Goal: Task Accomplishment & Management: Manage account settings

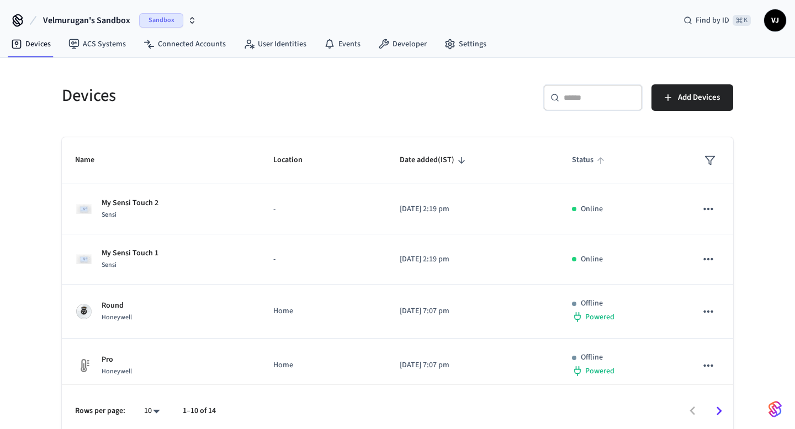
click at [584, 161] on span "Status" at bounding box center [590, 160] width 36 height 17
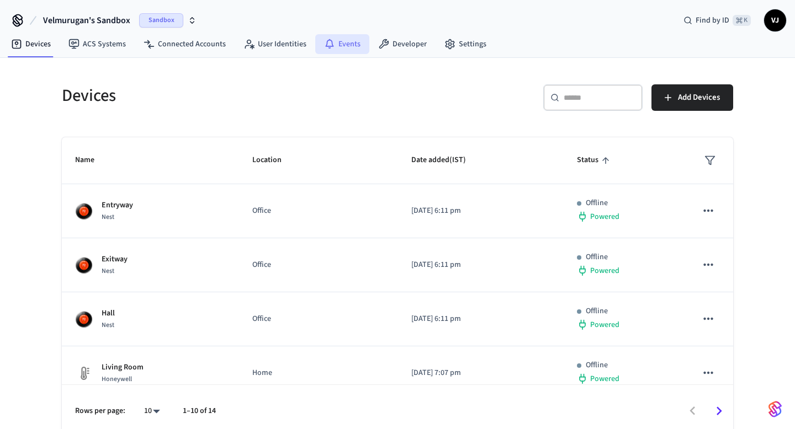
click at [337, 40] on link "Events" at bounding box center [342, 44] width 54 height 20
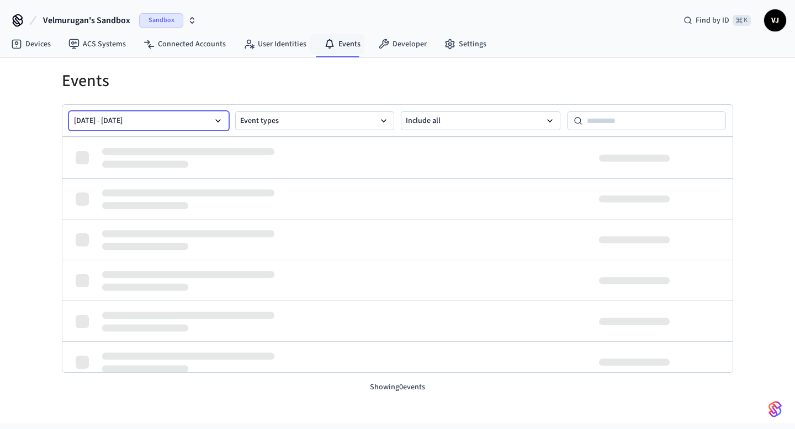
click at [197, 120] on button "[DATE] - [DATE]" at bounding box center [148, 120] width 159 height 19
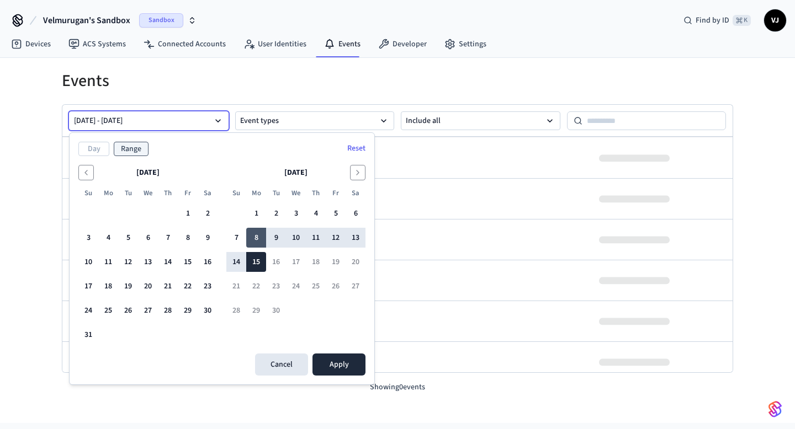
click at [253, 241] on button "8" at bounding box center [256, 238] width 20 height 20
click at [257, 241] on button "8" at bounding box center [256, 238] width 20 height 20
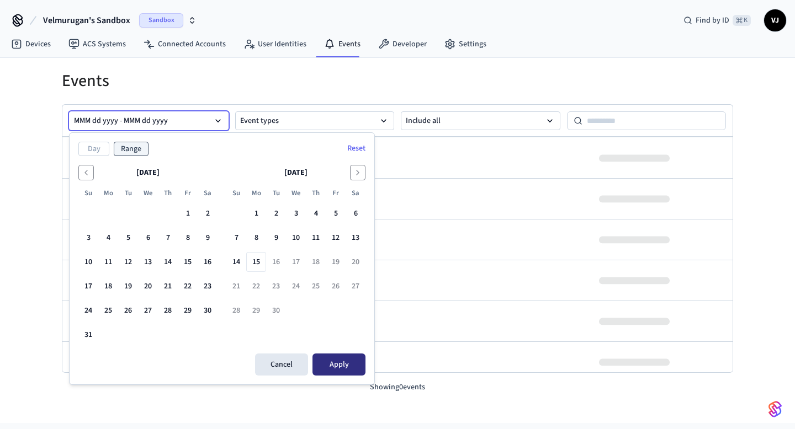
click at [334, 363] on button "Apply" at bounding box center [338, 365] width 53 height 22
click at [360, 146] on button "Reset" at bounding box center [355, 149] width 31 height 18
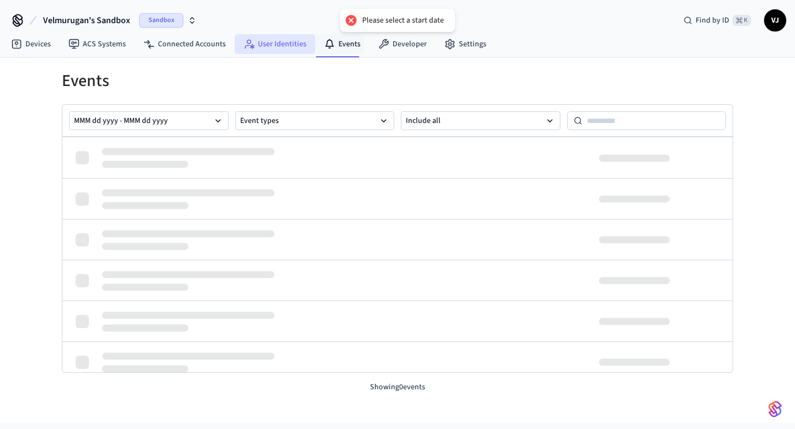
click at [277, 44] on link "User Identities" at bounding box center [275, 44] width 81 height 20
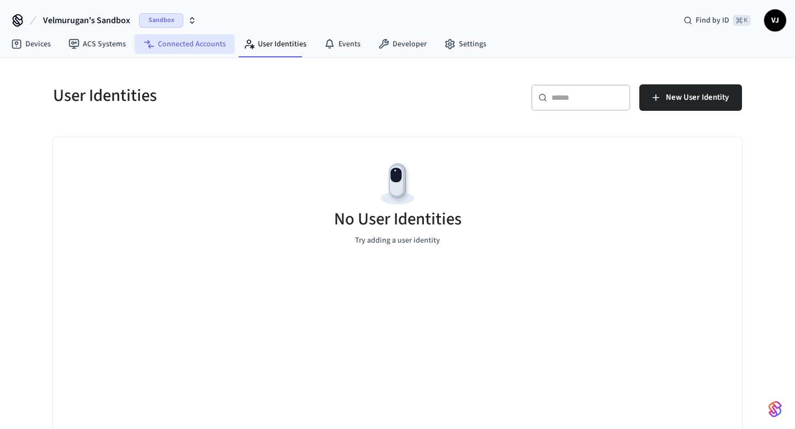
click at [189, 45] on link "Connected Accounts" at bounding box center [185, 44] width 100 height 20
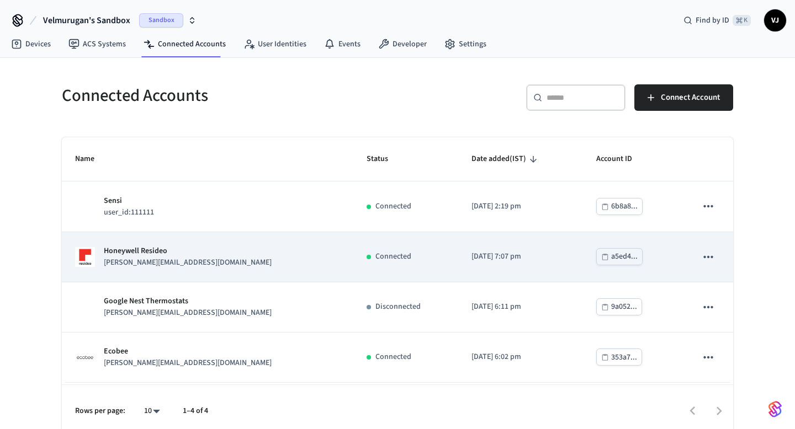
scroll to position [8, 0]
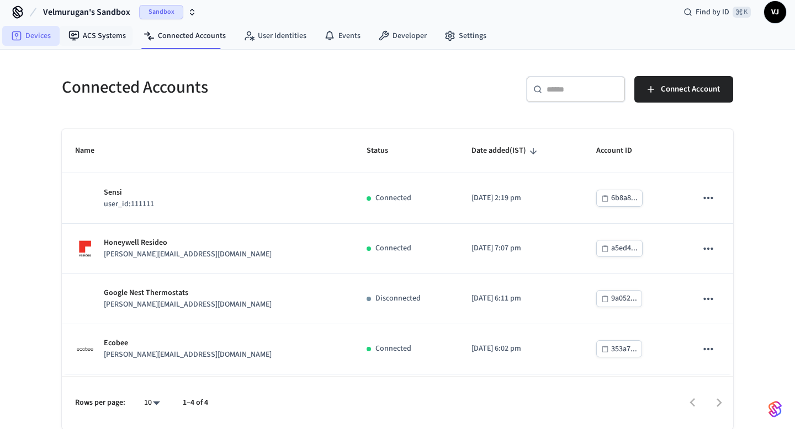
click at [44, 42] on link "Devices" at bounding box center [30, 36] width 57 height 20
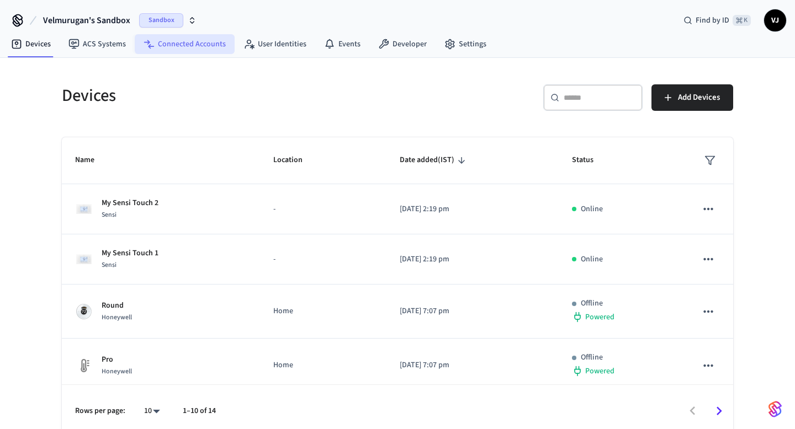
click at [193, 49] on link "Connected Accounts" at bounding box center [185, 44] width 100 height 20
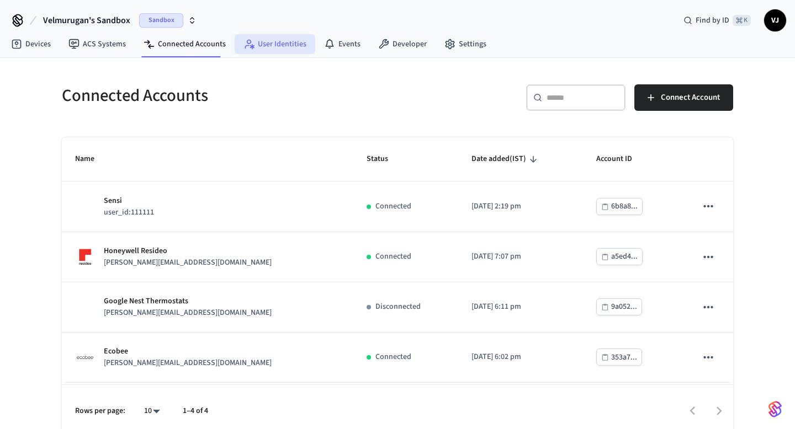
click at [280, 51] on link "User Identities" at bounding box center [275, 44] width 81 height 20
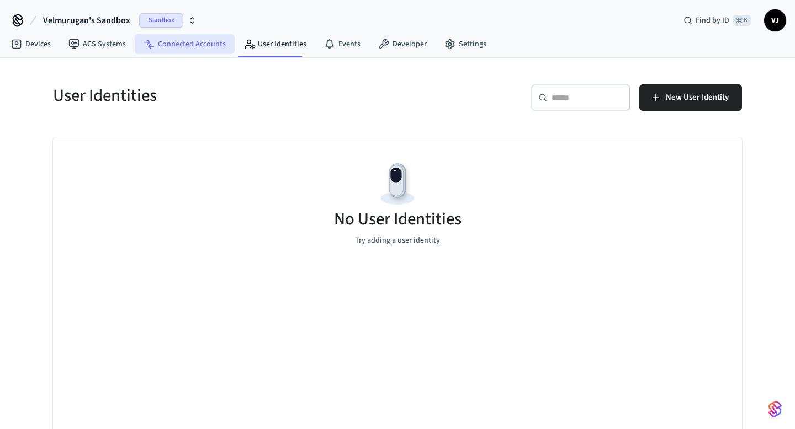
click at [206, 45] on link "Connected Accounts" at bounding box center [185, 44] width 100 height 20
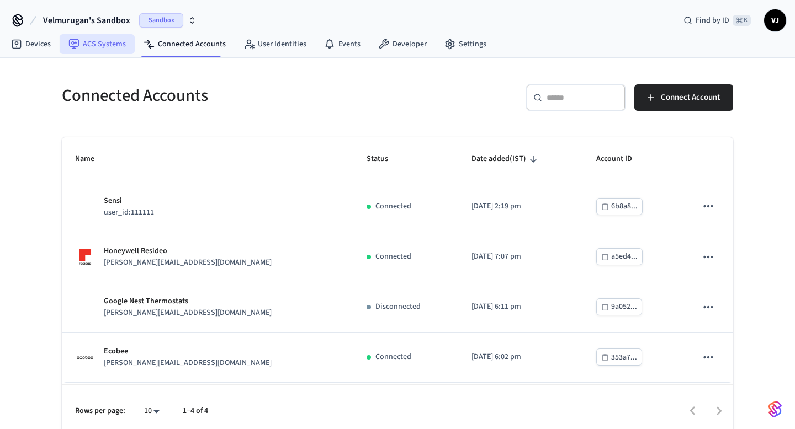
click at [105, 41] on link "ACS Systems" at bounding box center [97, 44] width 75 height 20
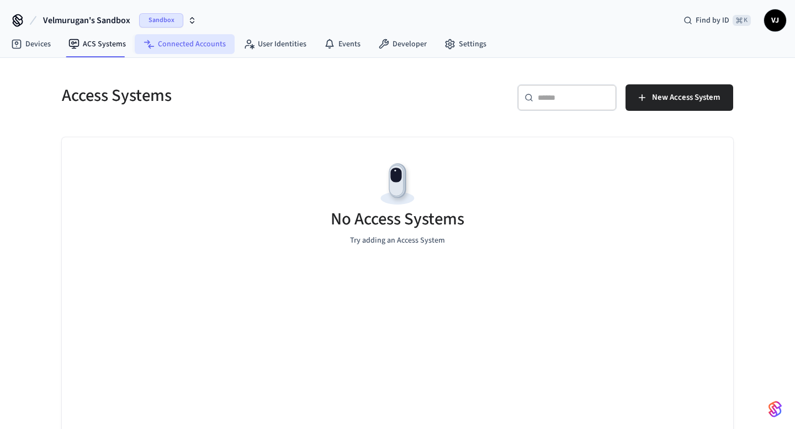
click at [183, 41] on link "Connected Accounts" at bounding box center [185, 44] width 100 height 20
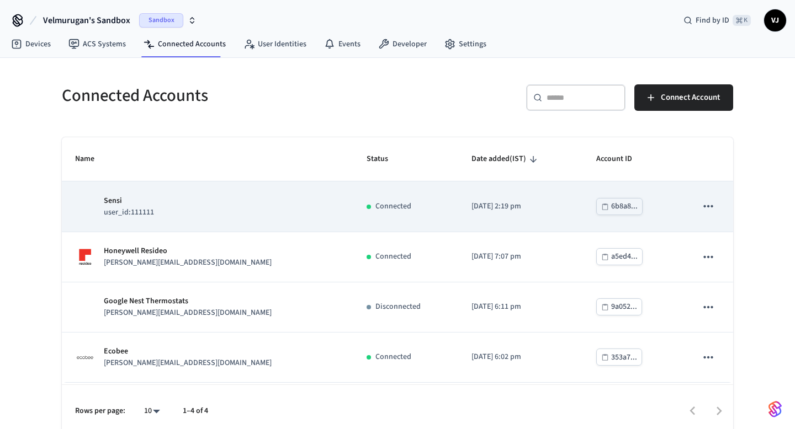
scroll to position [8, 0]
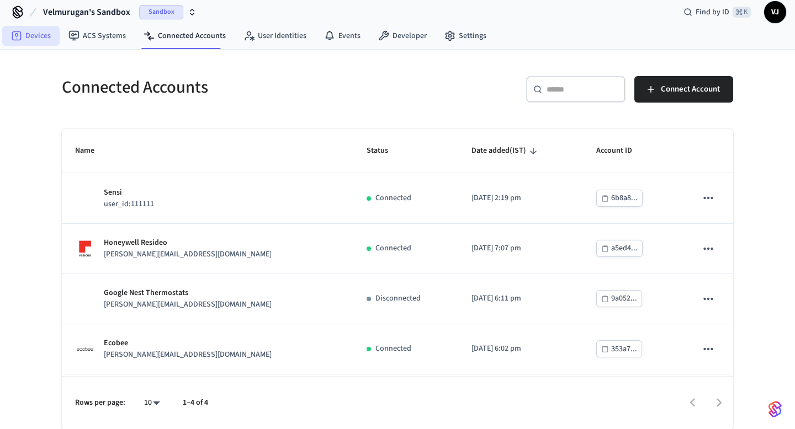
click at [48, 42] on link "Devices" at bounding box center [30, 36] width 57 height 20
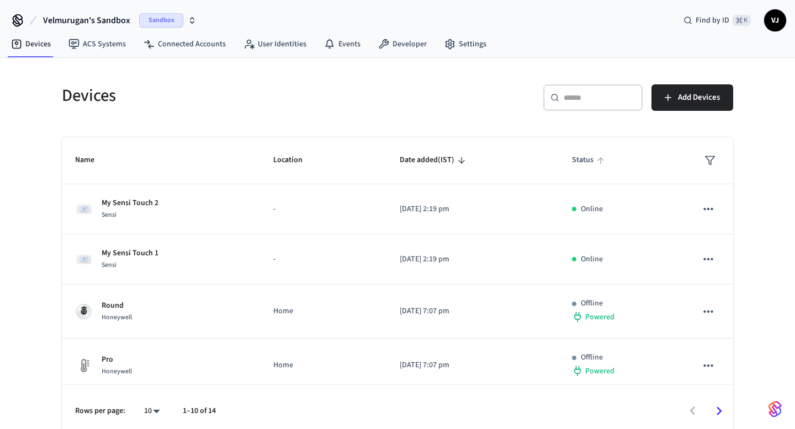
click at [580, 158] on span "Status" at bounding box center [590, 160] width 36 height 17
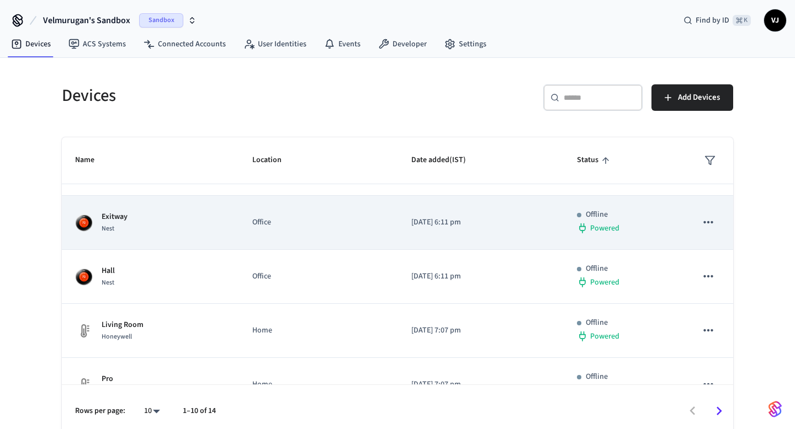
scroll to position [44, 0]
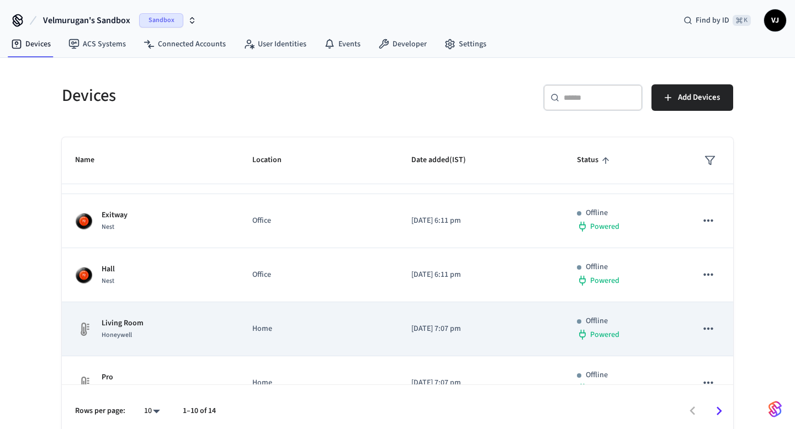
click at [707, 326] on icon "sticky table" at bounding box center [708, 329] width 14 height 14
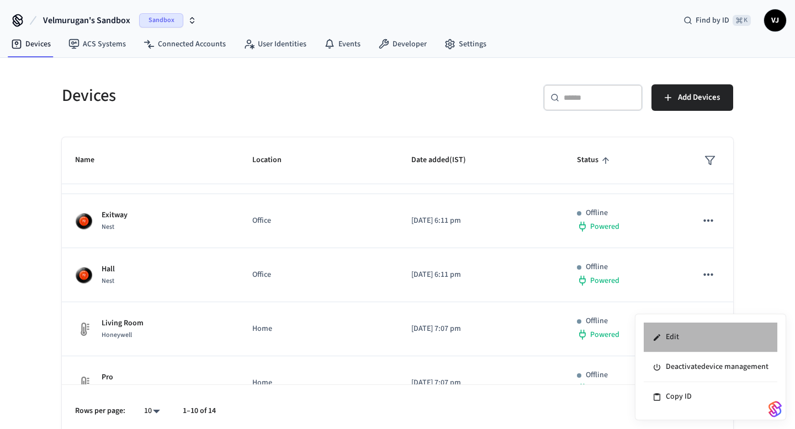
click at [705, 327] on li "Edit" at bounding box center [710, 338] width 134 height 30
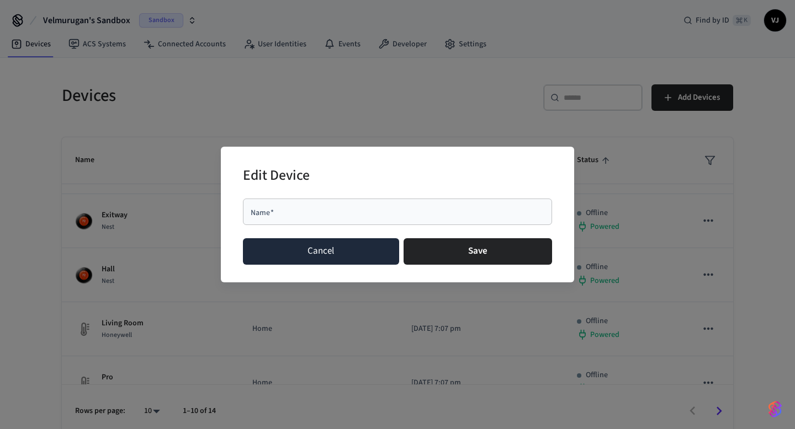
click at [339, 247] on button "Cancel" at bounding box center [321, 251] width 156 height 26
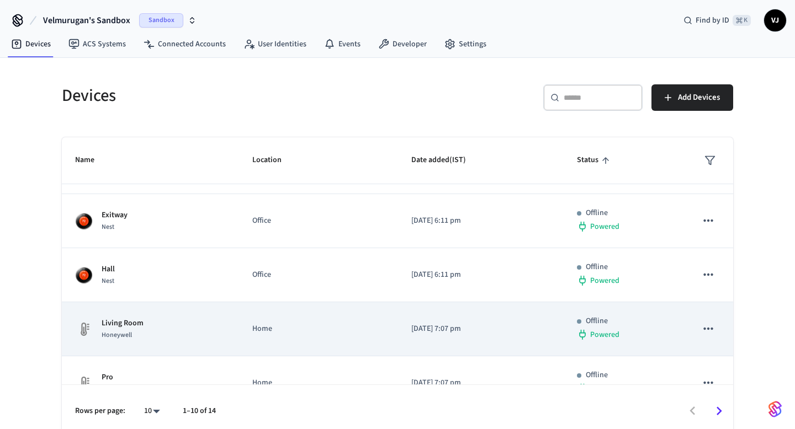
click at [122, 327] on p "Living Room" at bounding box center [123, 324] width 42 height 12
click at [239, 320] on td "Home" at bounding box center [318, 329] width 159 height 54
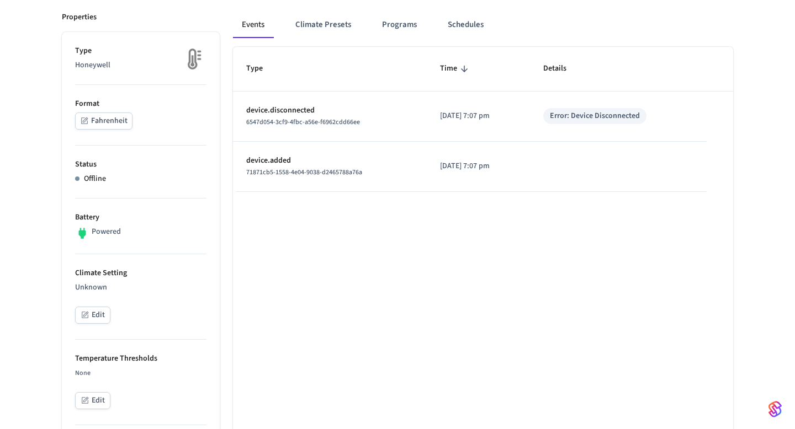
scroll to position [158, 0]
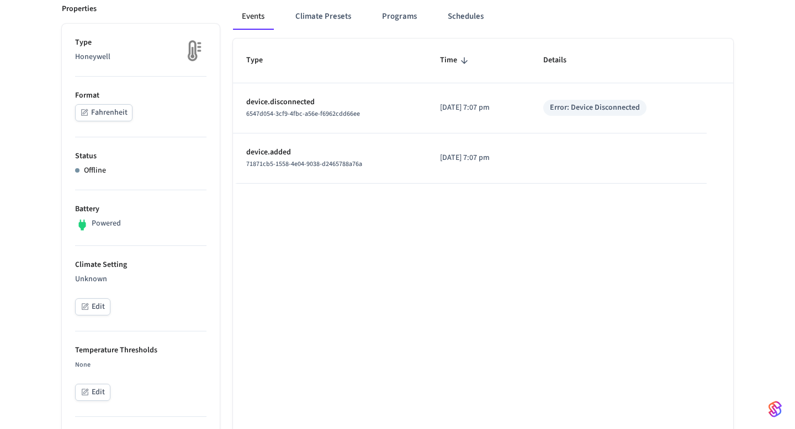
click at [90, 166] on p "Offline" at bounding box center [95, 171] width 22 height 12
click at [95, 305] on button "Edit" at bounding box center [92, 307] width 35 height 17
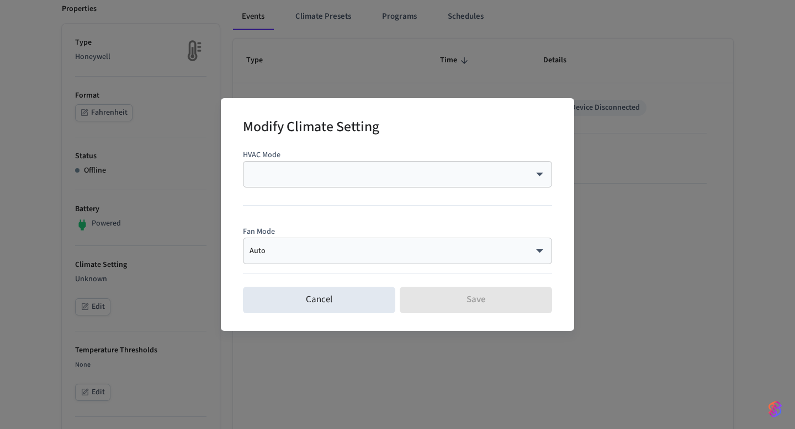
click at [268, 342] on div "Modify Climate Setting HVAC Mode ​ ​ Fan Mode Auto **** ​ Cancel Save" at bounding box center [397, 214] width 795 height 429
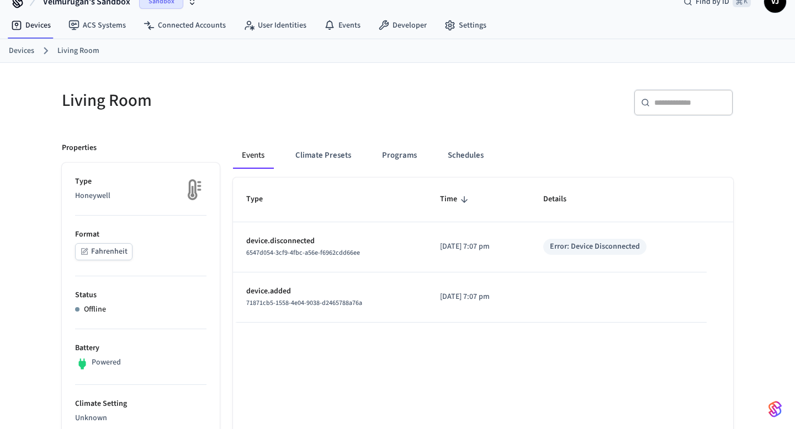
scroll to position [14, 0]
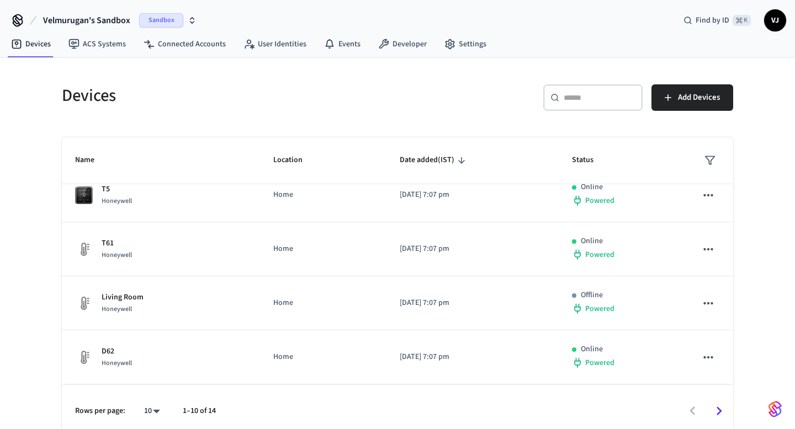
scroll to position [8, 0]
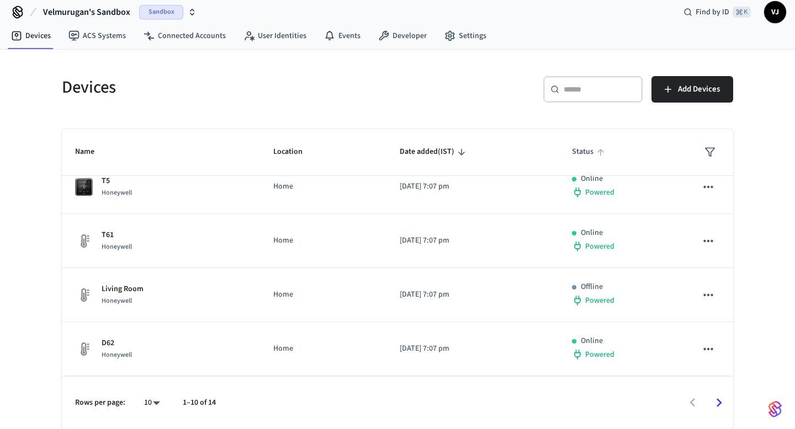
click at [579, 156] on span "Status" at bounding box center [590, 151] width 36 height 17
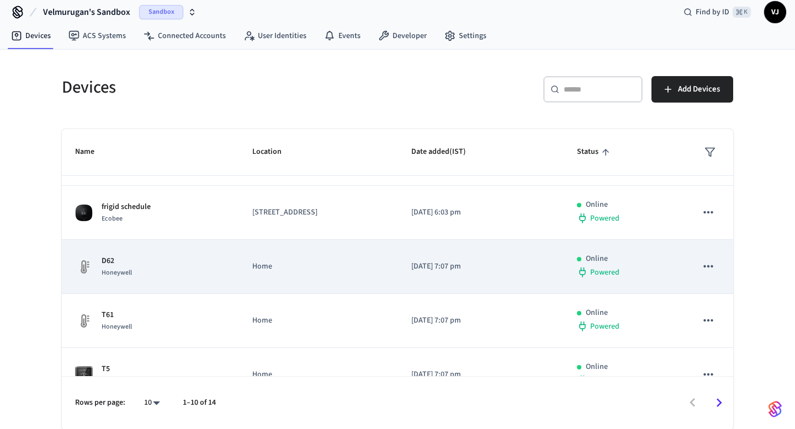
scroll to position [315, 0]
